Goal: Task Accomplishment & Management: Manage account settings

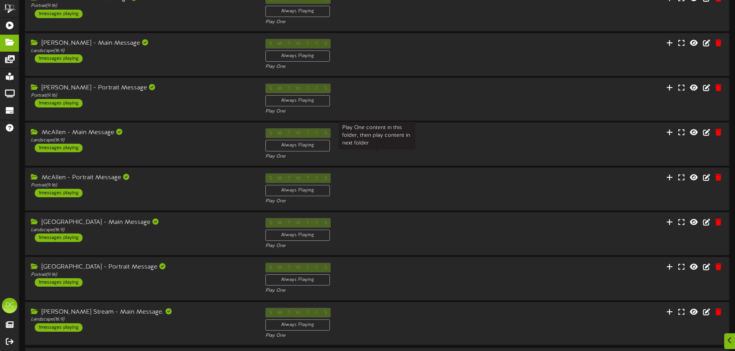
scroll to position [161, 0]
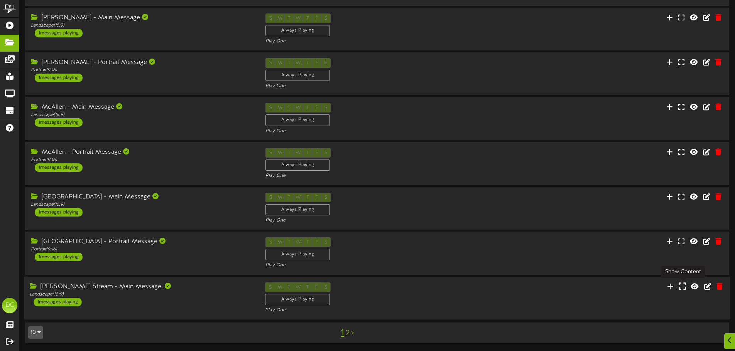
click at [684, 288] on icon at bounding box center [682, 286] width 7 height 8
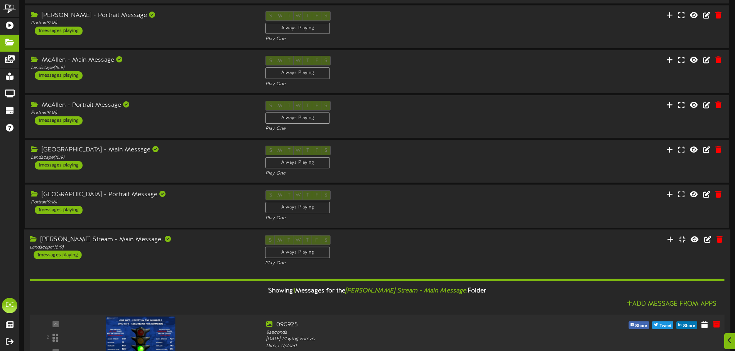
scroll to position [260, 0]
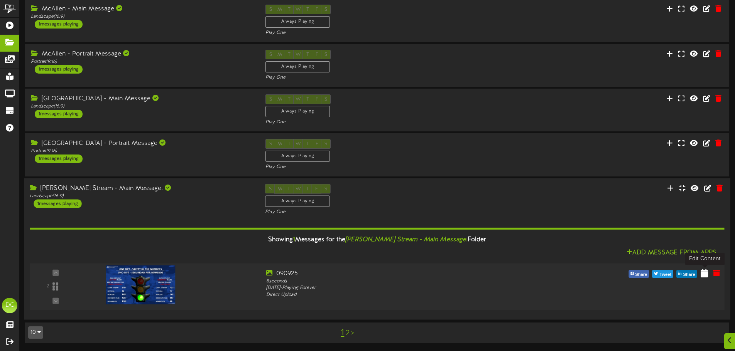
click at [703, 276] on icon at bounding box center [704, 273] width 7 height 8
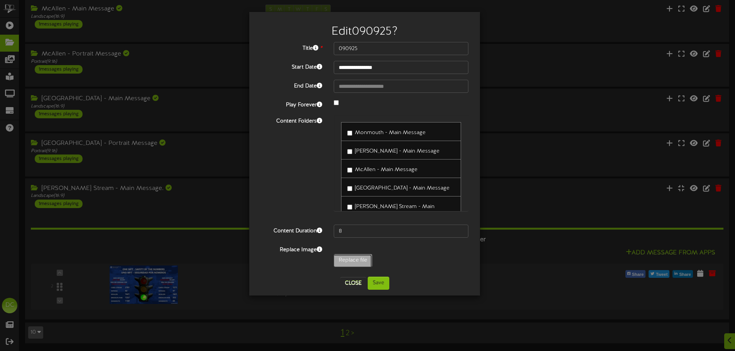
type input "**********"
type input "091025"
click at [381, 284] on button "Save" at bounding box center [379, 283] width 22 height 13
